Goal: Task Accomplishment & Management: Use online tool/utility

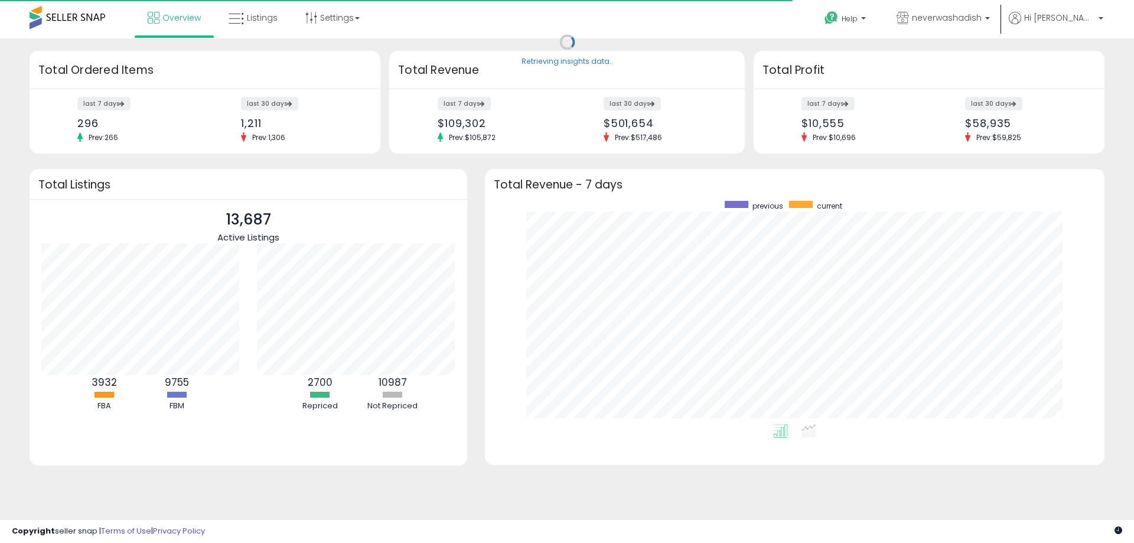
scroll to position [223, 596]
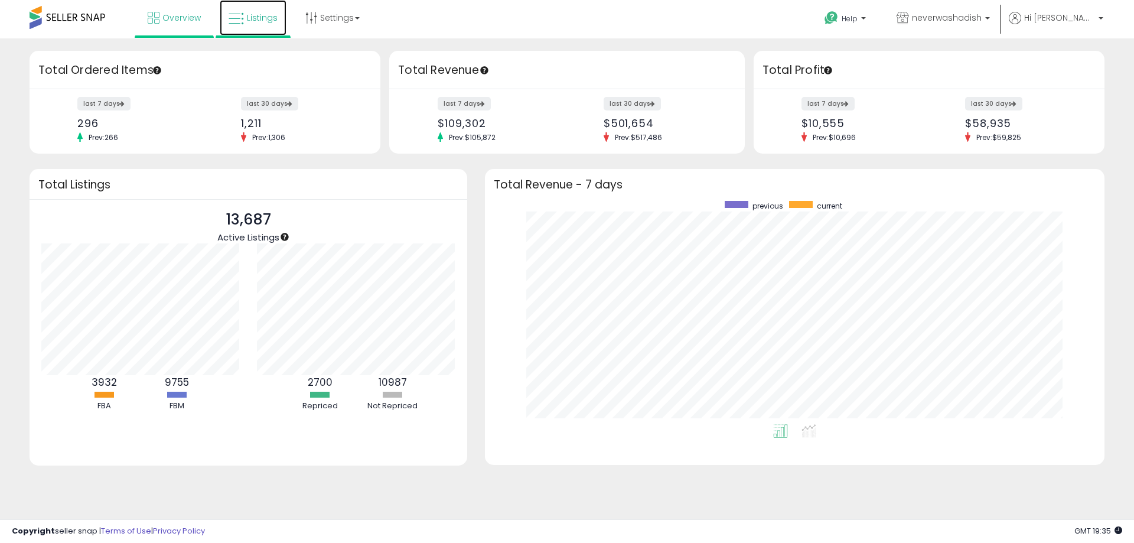
click at [245, 13] on link "Listings" at bounding box center [253, 17] width 67 height 35
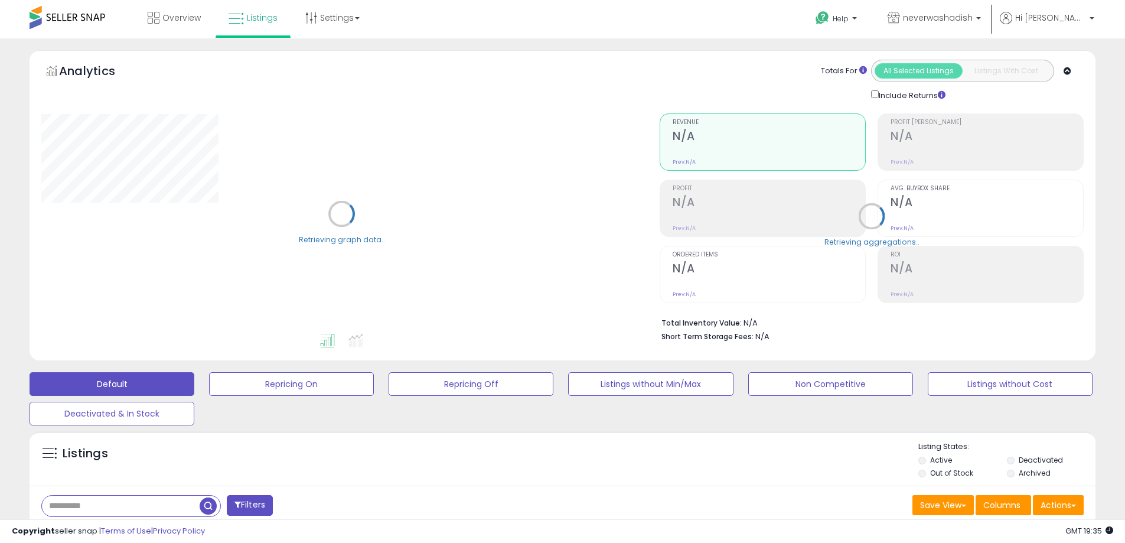
drag, startPoint x: 101, startPoint y: 505, endPoint x: 373, endPoint y: 323, distance: 327.1
click at [373, 323] on div "Retrieving graph data.." at bounding box center [341, 223] width 619 height 242
click at [47, 454] on span at bounding box center [49, 453] width 15 height 15
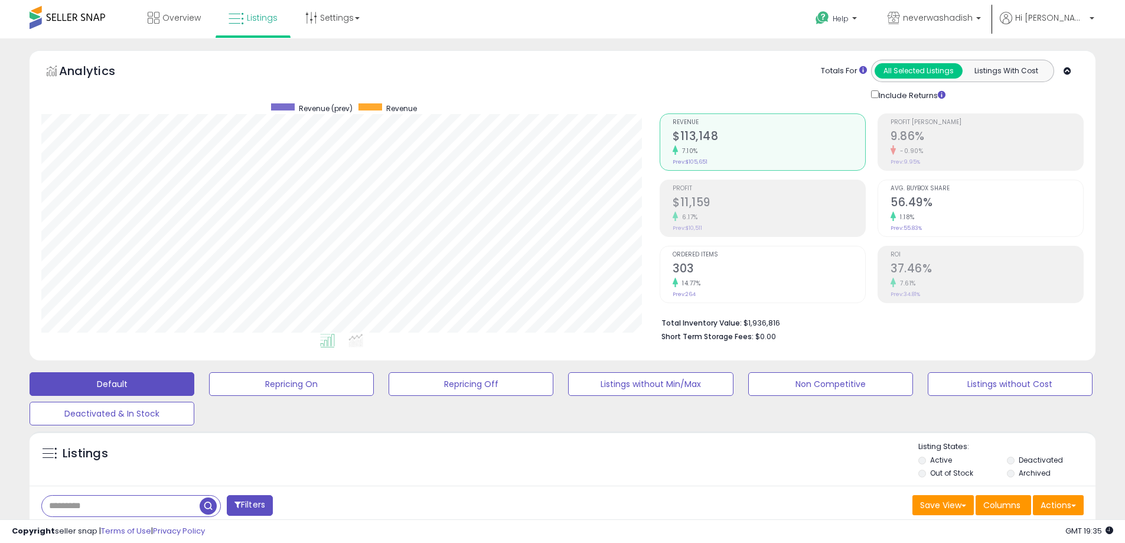
scroll to position [242, 619]
click at [55, 448] on span at bounding box center [49, 453] width 15 height 15
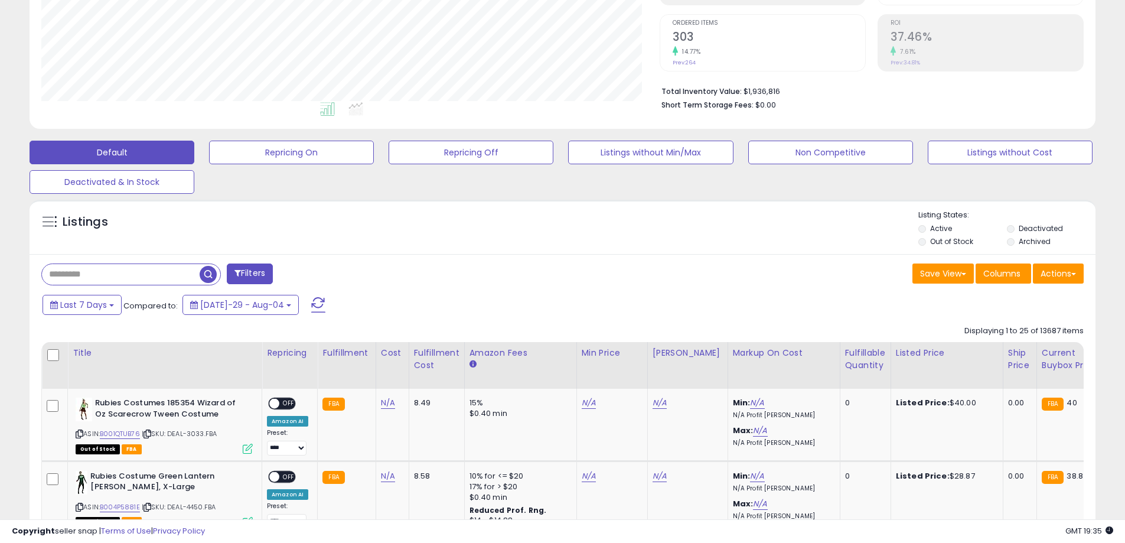
scroll to position [295, 0]
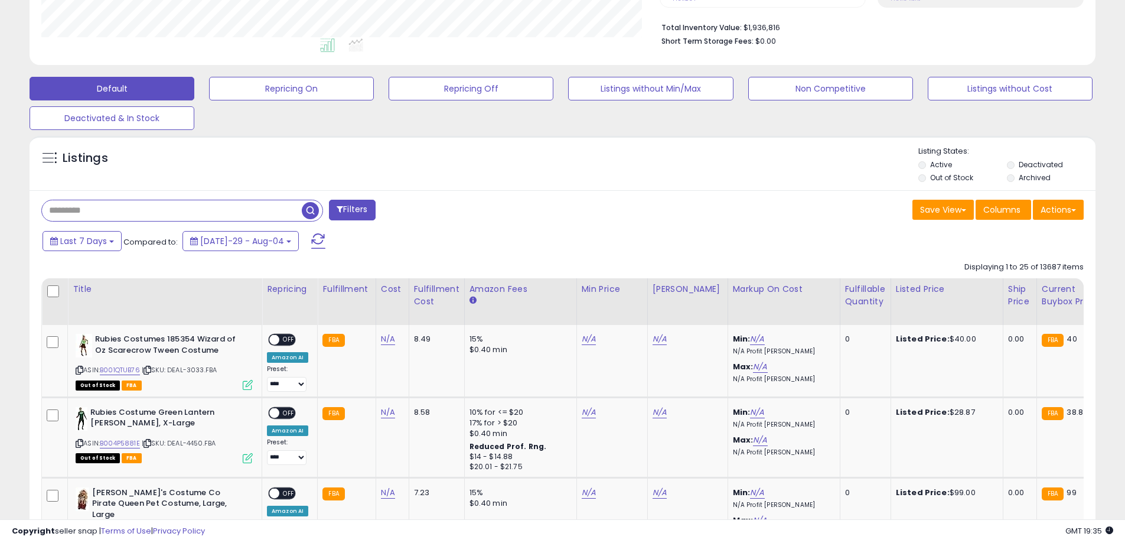
paste input "**********"
type input "**********"
click at [309, 209] on span "button" at bounding box center [310, 210] width 17 height 17
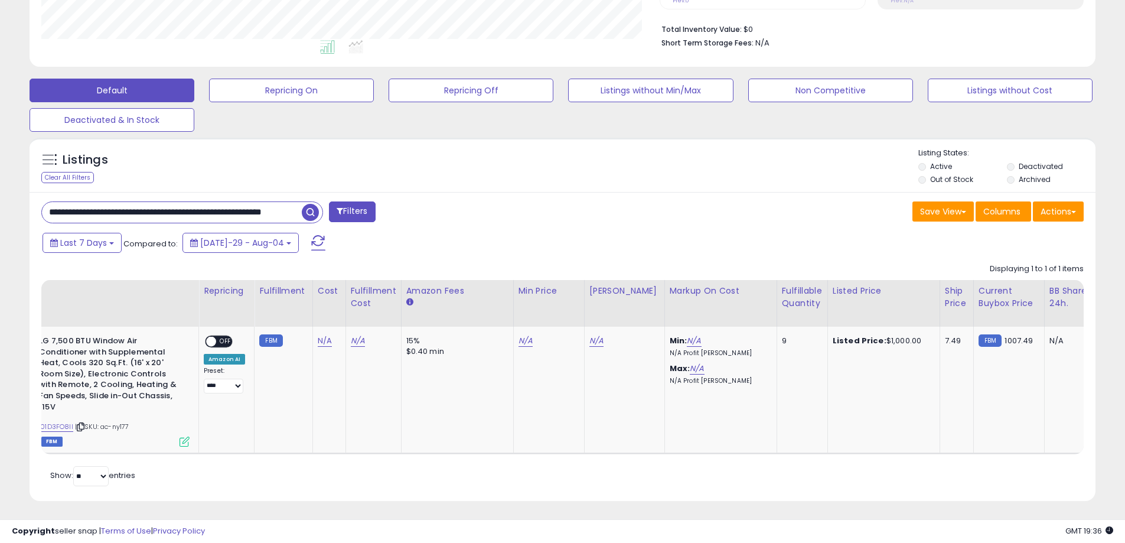
scroll to position [0, 0]
